Goal: Task Accomplishment & Management: Use online tool/utility

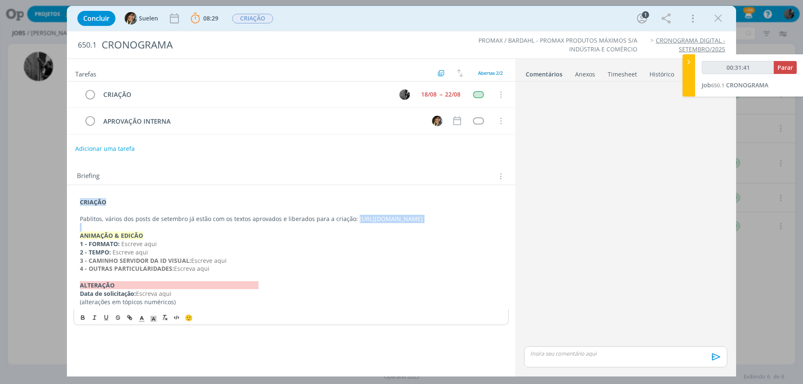
drag, startPoint x: 721, startPoint y: 22, endPoint x: 294, endPoint y: 231, distance: 475.2
click at [720, 22] on icon "dialog" at bounding box center [717, 18] width 13 height 13
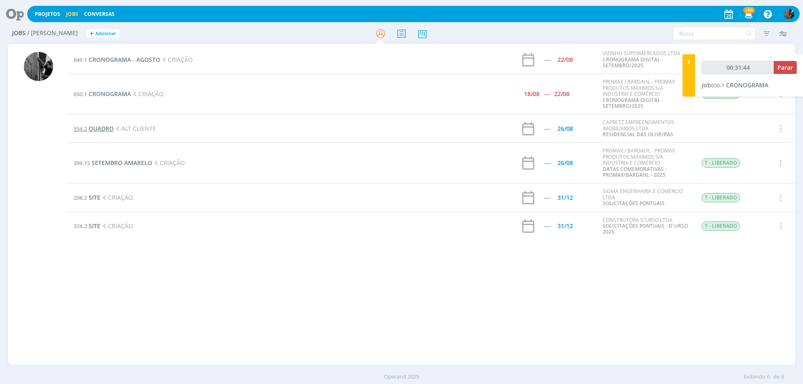
click at [107, 129] on span "QUADRO" at bounding box center [101, 129] width 25 height 8
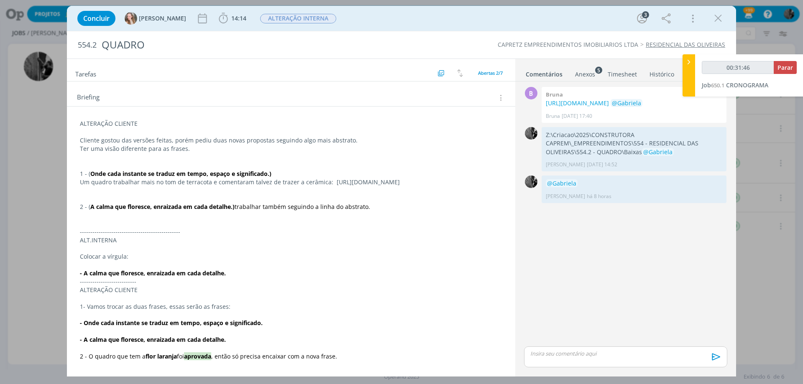
scroll to position [84, 0]
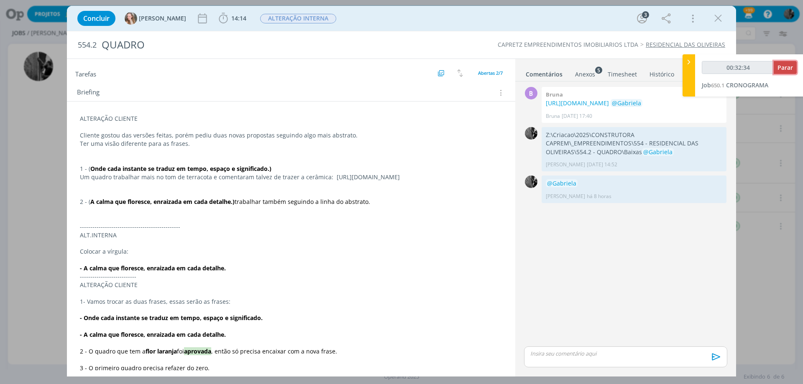
click at [785, 67] on span "Parar" at bounding box center [784, 68] width 15 height 8
type input "00:33:00"
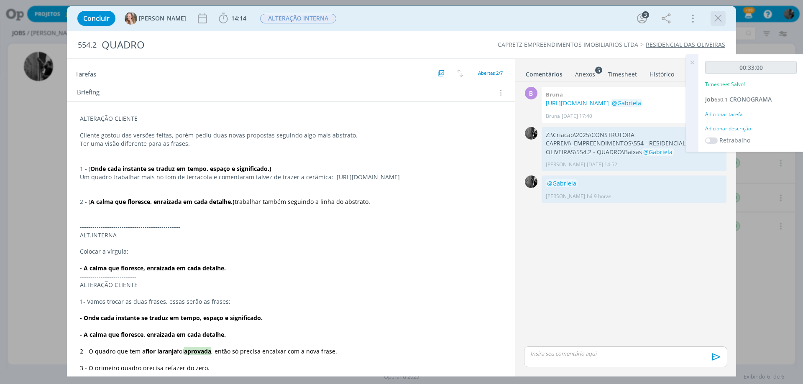
click at [718, 18] on icon "dialog" at bounding box center [717, 18] width 13 height 13
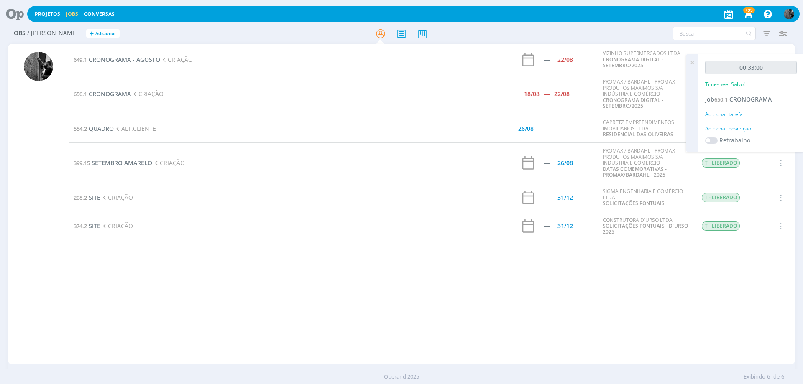
click at [690, 57] on icon at bounding box center [691, 62] width 15 height 16
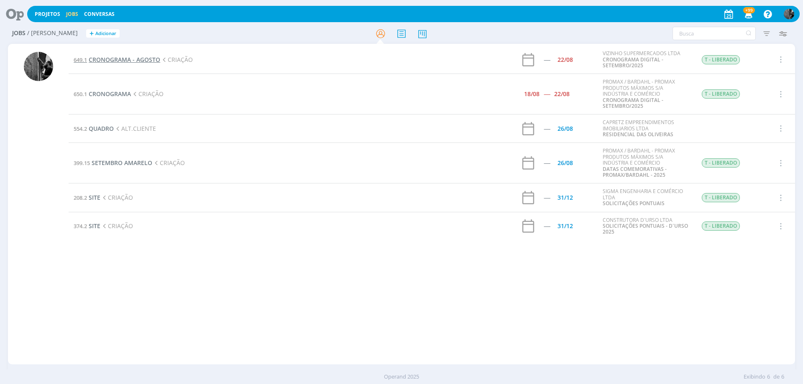
click at [134, 56] on span "CRONOGRAMA - AGOSTO" at bounding box center [124, 60] width 71 height 8
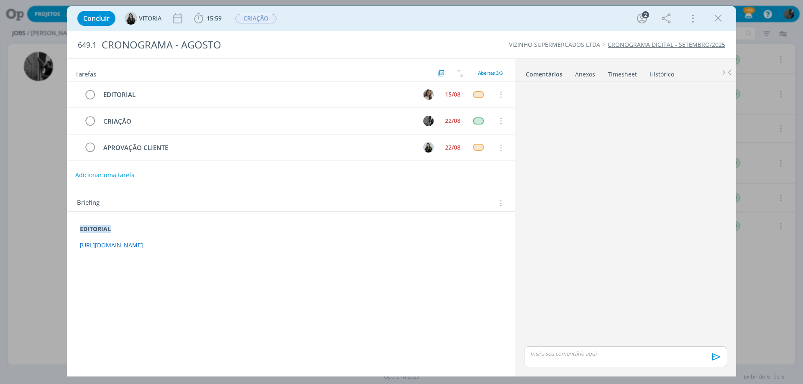
click at [732, 20] on div "Concluir [GEOGRAPHIC_DATA] 15:59 Iniciar Apontar Data * [DATE] Horas * 00:00 Ta…" at bounding box center [401, 18] width 669 height 25
click at [727, 18] on div "Concluir [GEOGRAPHIC_DATA] 15:59 Iniciar Apontar Data * [DATE] Horas * 00:00 Ta…" at bounding box center [401, 18] width 656 height 20
click at [724, 17] on icon "dialog" at bounding box center [717, 18] width 13 height 13
